Goal: Information Seeking & Learning: Check status

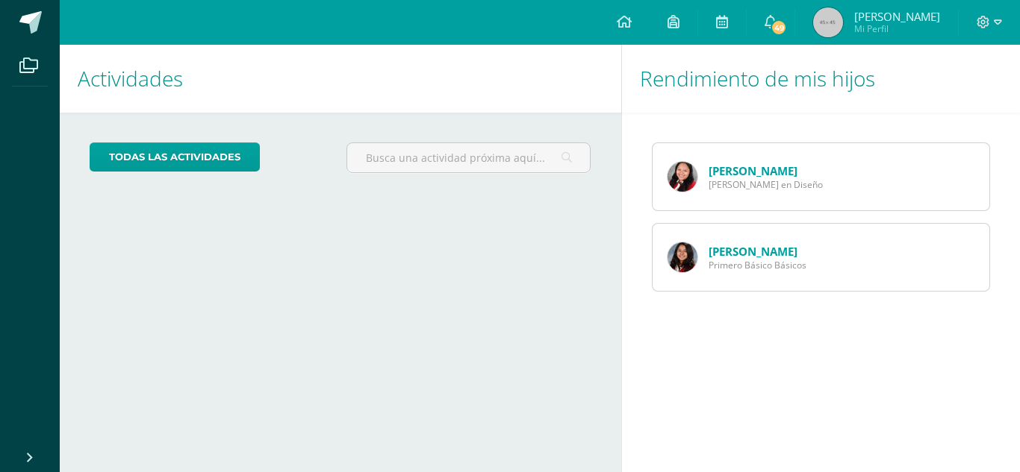
click at [726, 256] on link "[PERSON_NAME]" at bounding box center [752, 251] width 89 height 15
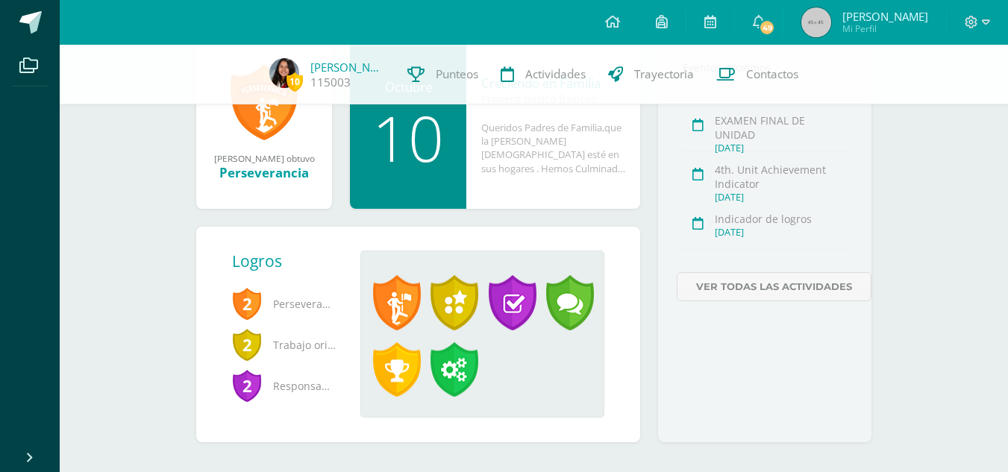
scroll to position [257, 0]
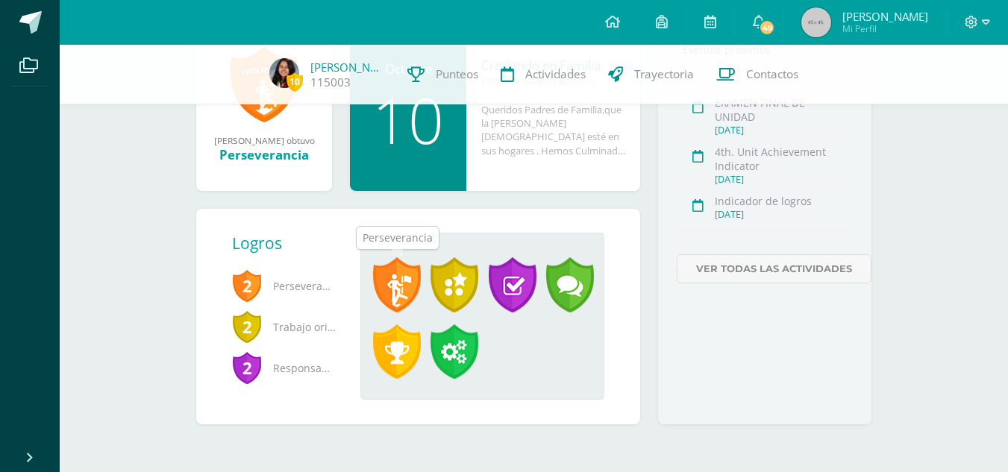
click at [382, 284] on span at bounding box center [397, 285] width 48 height 55
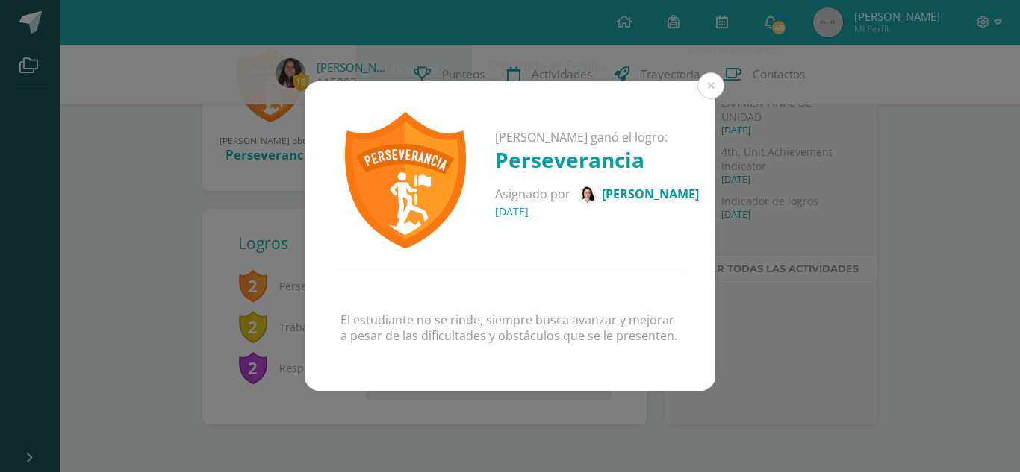
click at [728, 72] on div "Angela Juliana ganó el logro: Perseverancia Asignado por Julia Guzmán 09 de Oct…" at bounding box center [510, 236] width 1020 height 472
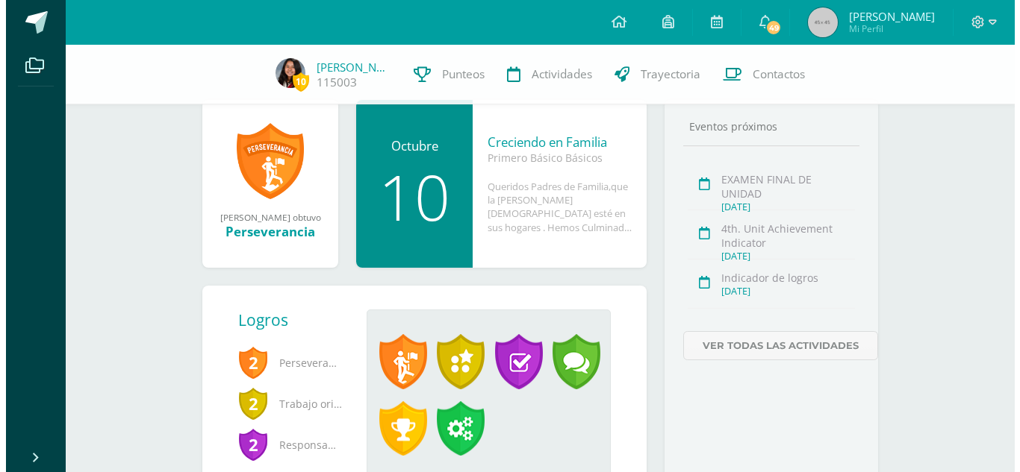
scroll to position [107, 0]
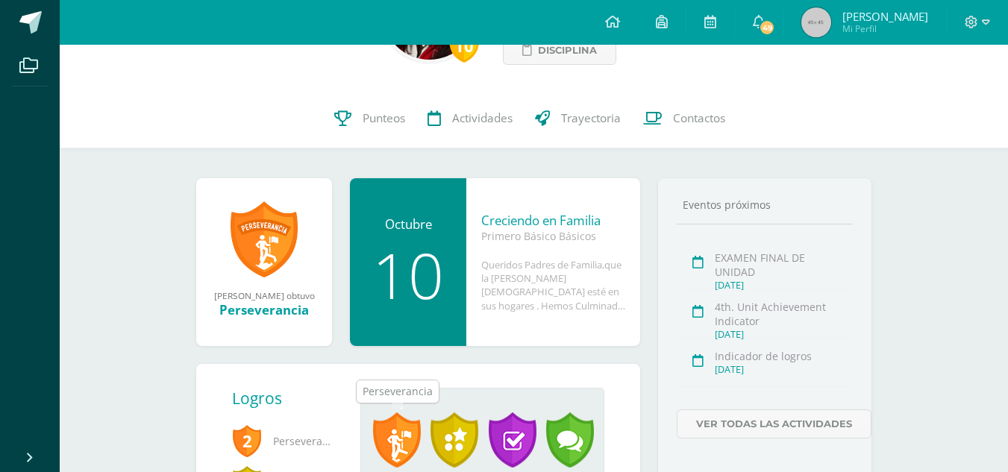
click at [393, 422] on span at bounding box center [397, 440] width 48 height 55
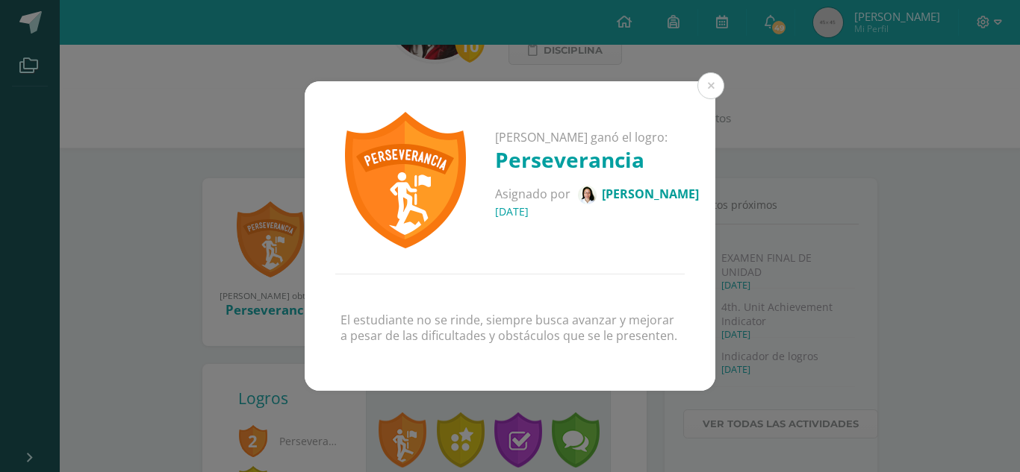
click at [689, 84] on div "Angela Juliana ganó el logro: Perseverancia Asignado por Julia Guzmán 09 de Oct…" at bounding box center [510, 177] width 411 height 193
click at [694, 88] on div "Angela Juliana ganó el logro: Perseverancia Asignado por Julia Guzmán 09 de Oct…" at bounding box center [510, 177] width 411 height 193
click at [708, 81] on button at bounding box center [710, 85] width 27 height 27
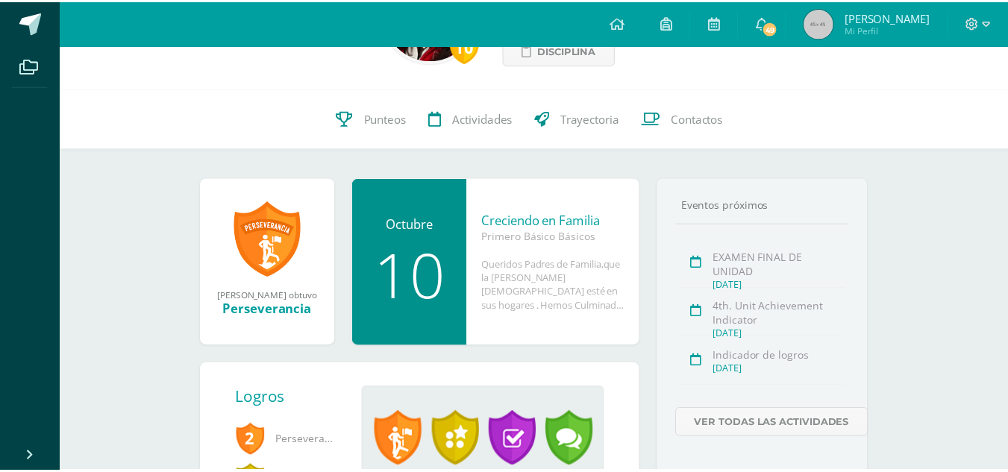
scroll to position [115, 0]
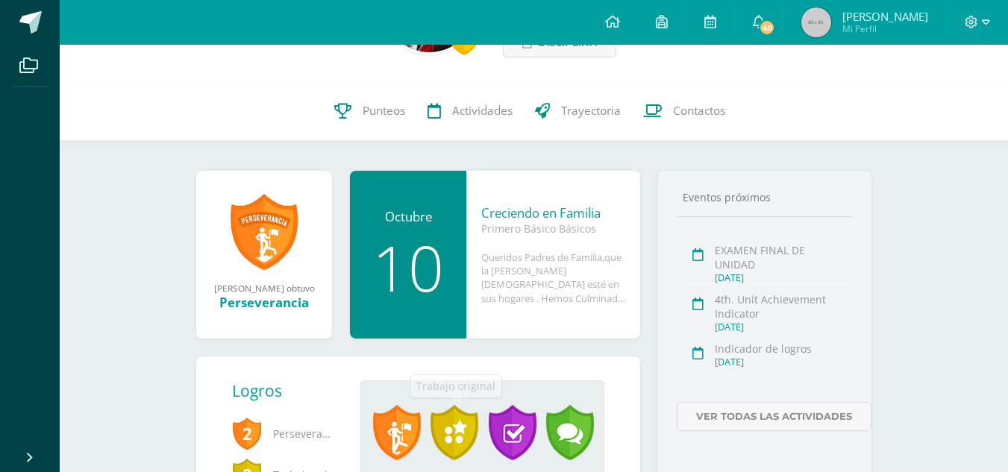
click at [454, 424] on span at bounding box center [455, 432] width 48 height 55
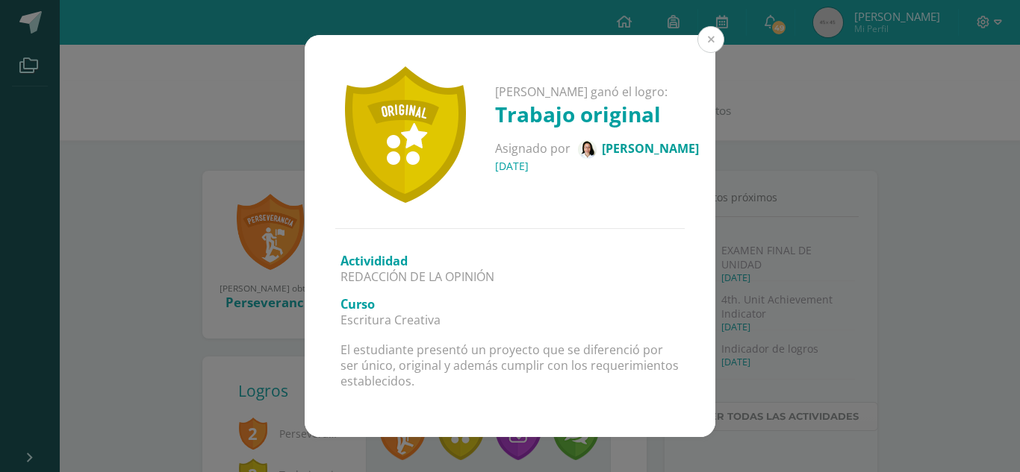
click at [707, 41] on button at bounding box center [710, 39] width 27 height 27
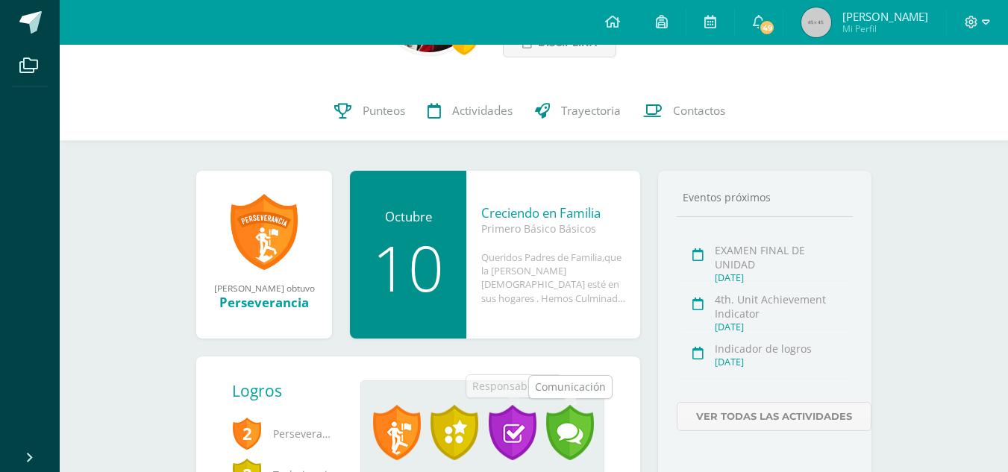
click at [509, 441] on span at bounding box center [513, 432] width 48 height 55
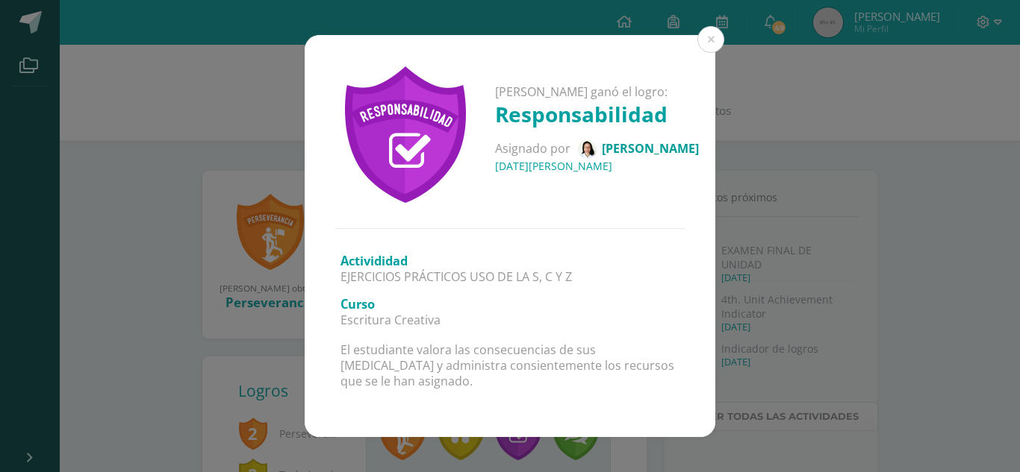
drag, startPoint x: 712, startPoint y: 24, endPoint x: 699, endPoint y: 39, distance: 20.1
click at [712, 23] on div "Angela Juliana ganó el logro: Responsabilidad Asignado por Julia Guzmán 05 de A…" at bounding box center [510, 236] width 1020 height 472
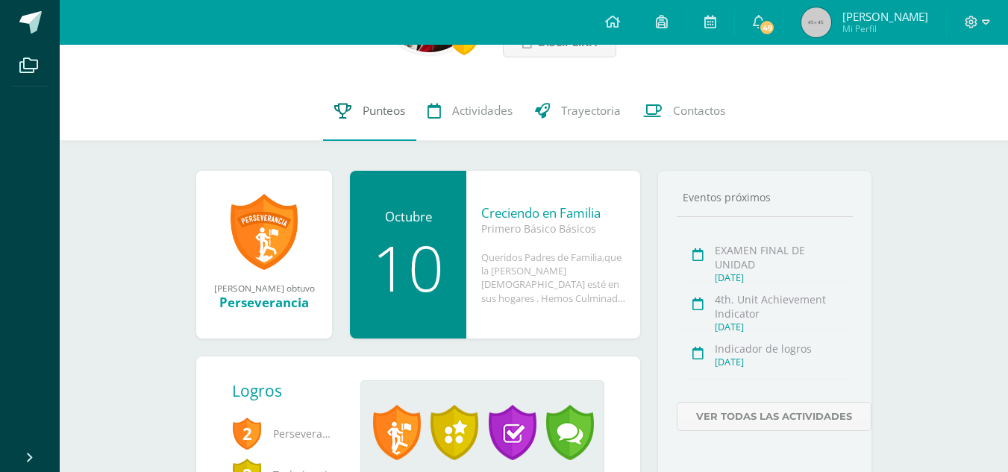
click at [375, 115] on span "Punteos" at bounding box center [384, 111] width 43 height 16
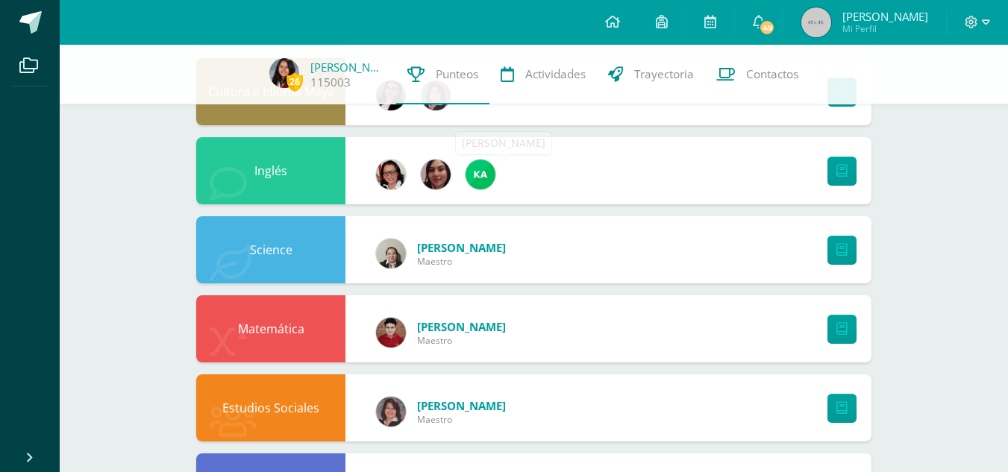
scroll to position [299, 0]
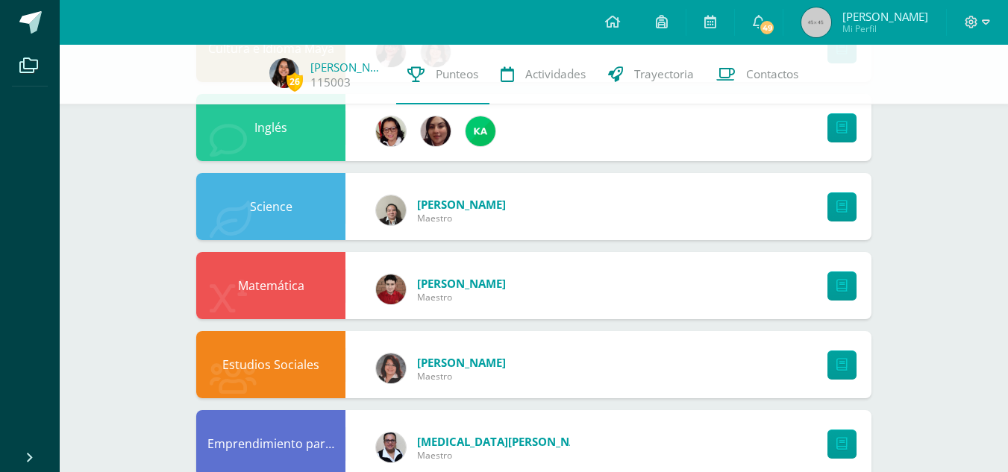
click at [752, 358] on div "Estudios Sociales [PERSON_NAME]" at bounding box center [534, 364] width 676 height 67
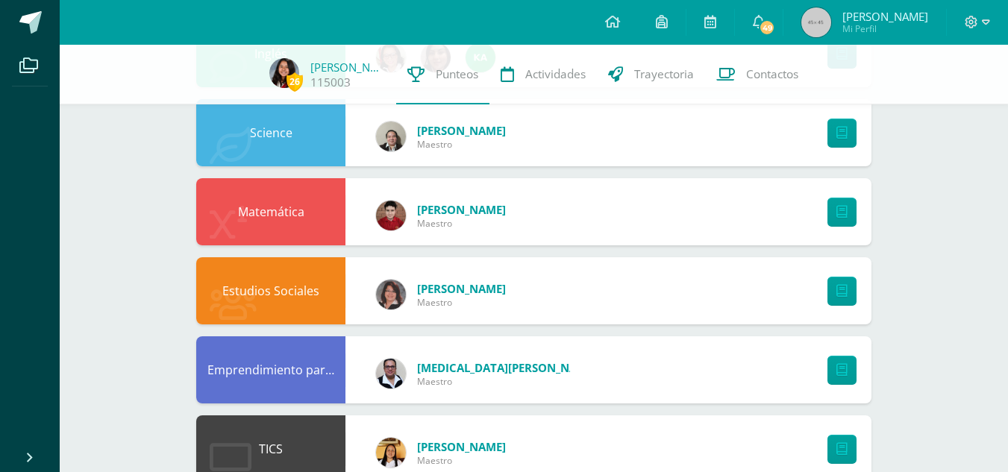
scroll to position [522, 0]
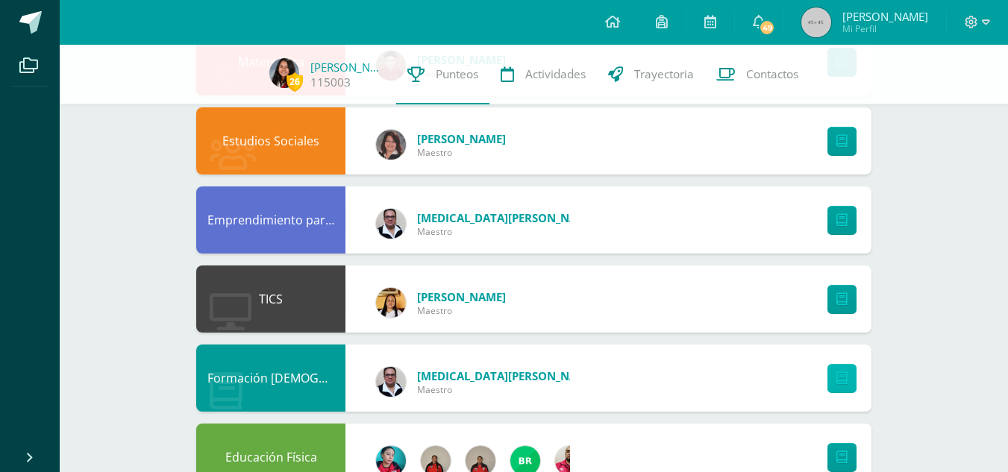
click at [843, 376] on icon at bounding box center [842, 378] width 11 height 13
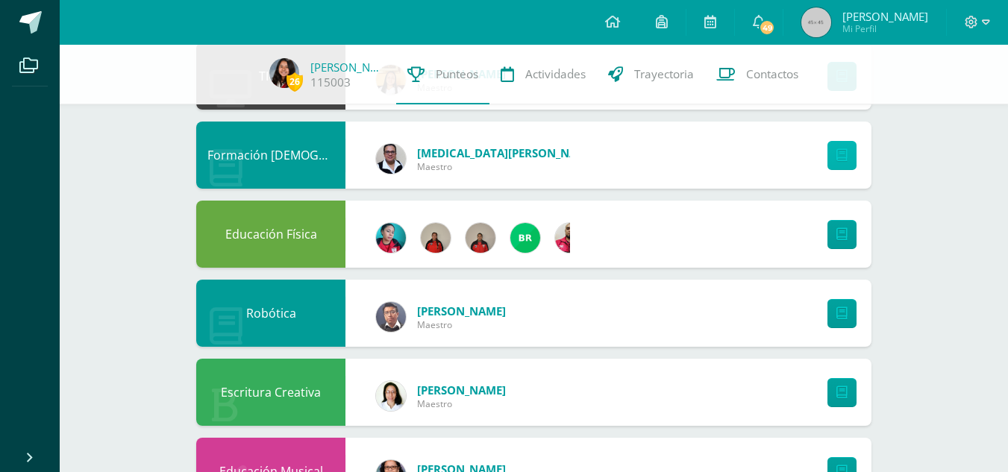
scroll to position [746, 0]
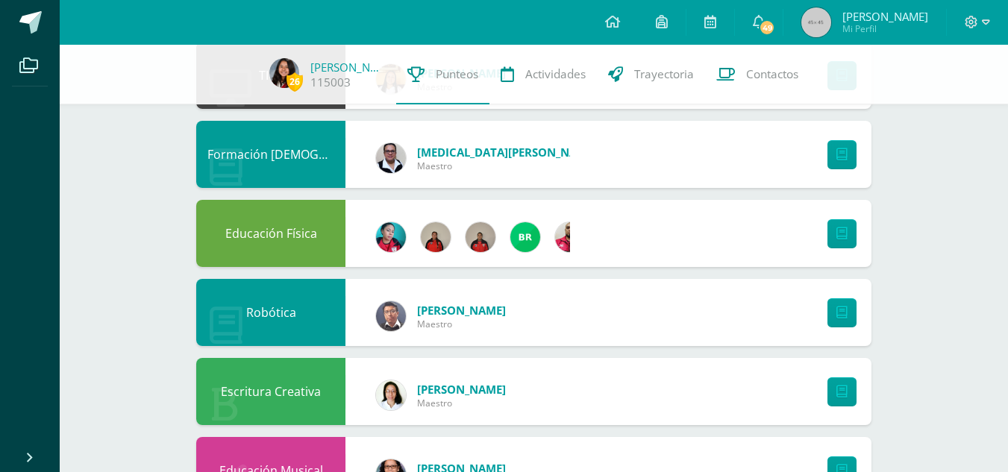
click at [711, 210] on div "Educación Física" at bounding box center [534, 233] width 676 height 67
click at [837, 240] on icon at bounding box center [842, 234] width 11 height 13
